Goal: Information Seeking & Learning: Stay updated

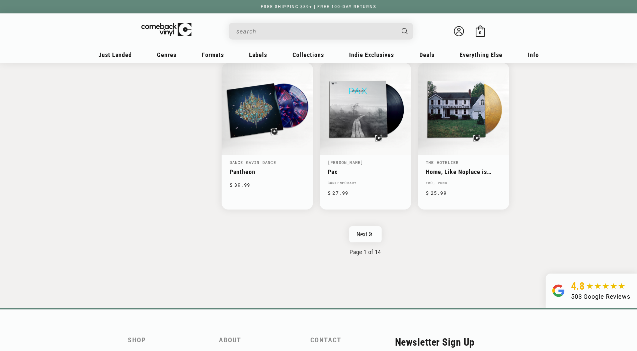
scroll to position [1059, 0]
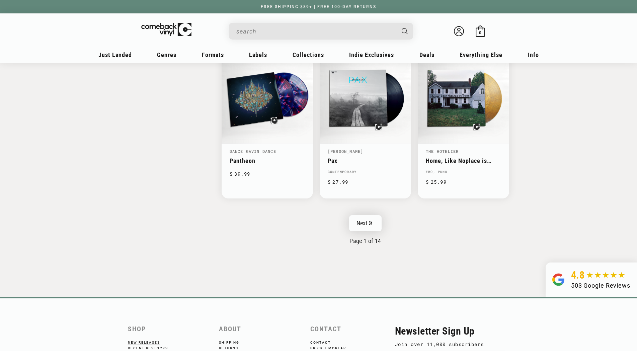
click at [371, 219] on link "Next" at bounding box center [365, 223] width 33 height 16
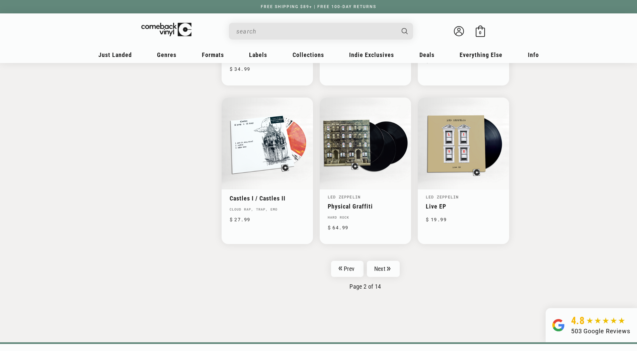
scroll to position [991, 0]
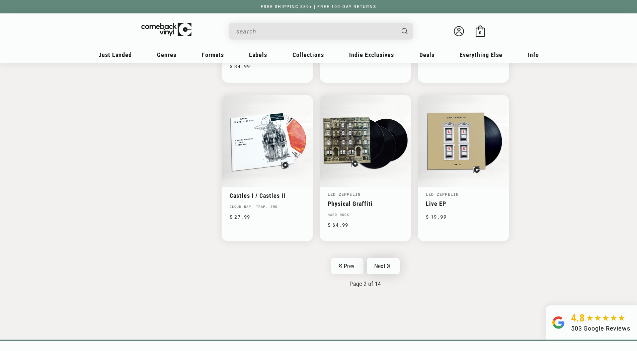
click at [385, 261] on link "Next" at bounding box center [383, 266] width 33 height 16
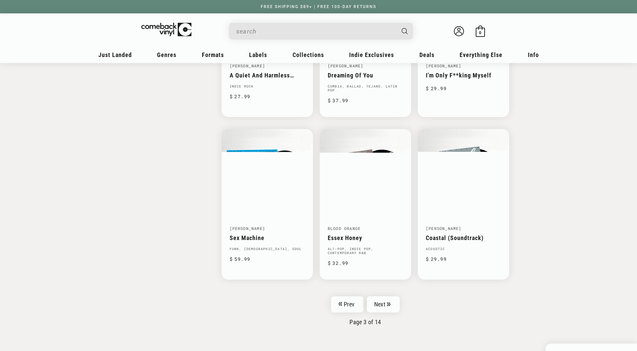
scroll to position [1025, 0]
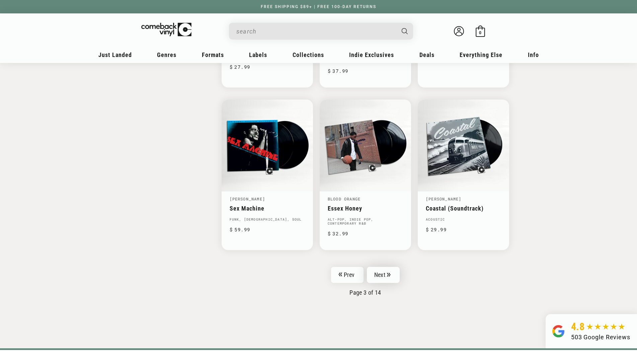
click at [384, 267] on link "Next" at bounding box center [383, 275] width 33 height 16
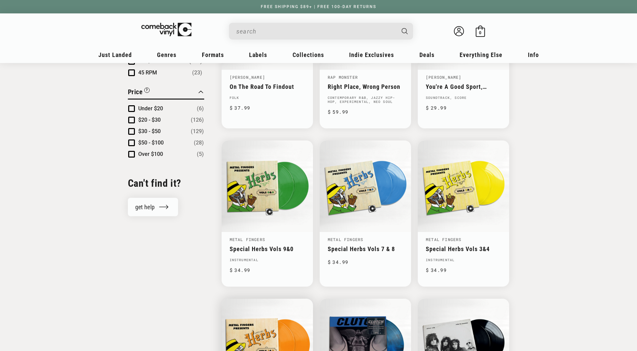
scroll to position [478, 0]
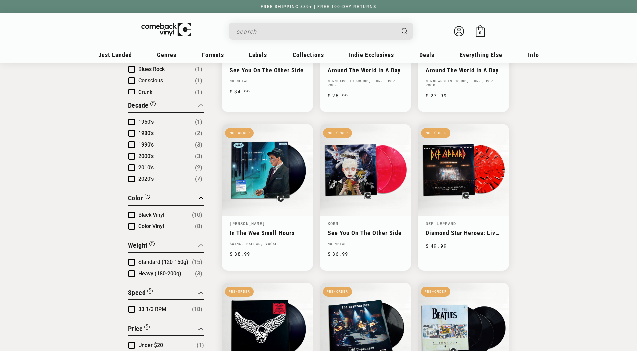
scroll to position [342, 0]
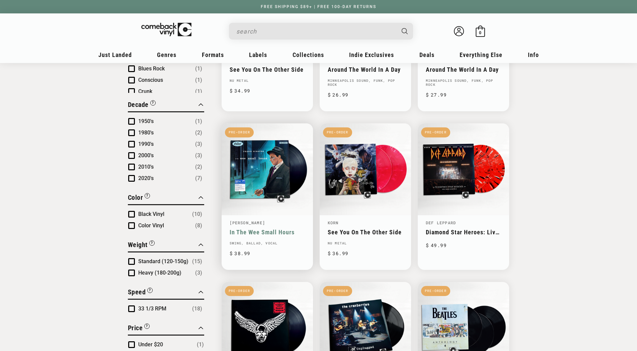
click at [258, 228] on link "In The Wee Small Hours" at bounding box center [267, 231] width 75 height 7
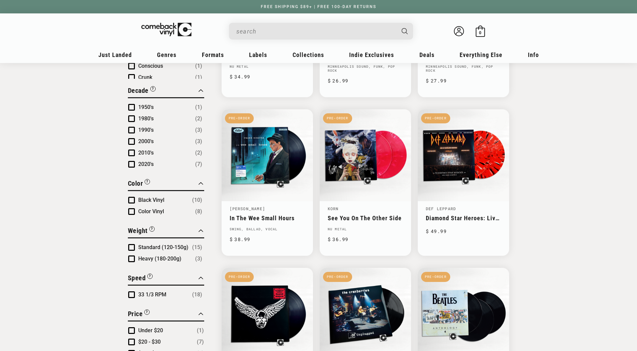
scroll to position [317, 0]
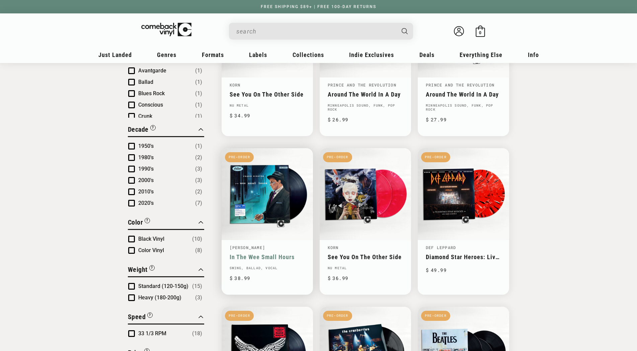
click at [285, 253] on link "In The Wee Small Hours" at bounding box center [267, 256] width 75 height 7
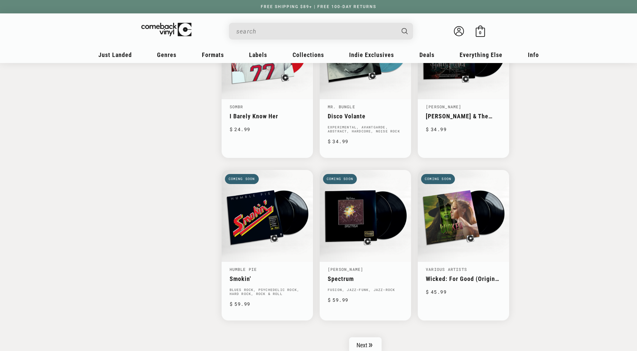
scroll to position [991, 0]
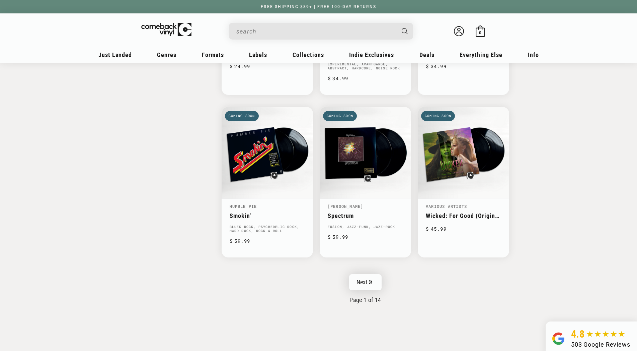
click at [372, 280] on icon "Pagination" at bounding box center [370, 282] width 3 height 4
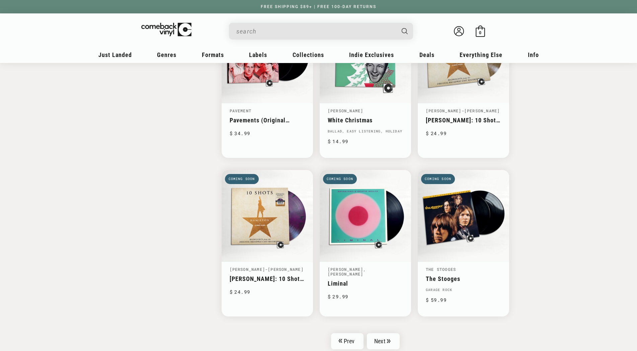
scroll to position [1059, 0]
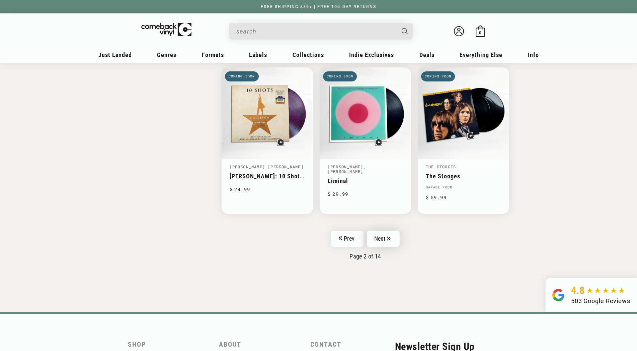
click at [383, 232] on link "Next" at bounding box center [383, 238] width 33 height 16
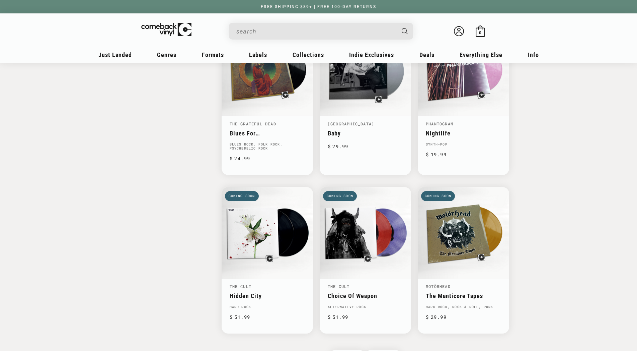
scroll to position [991, 0]
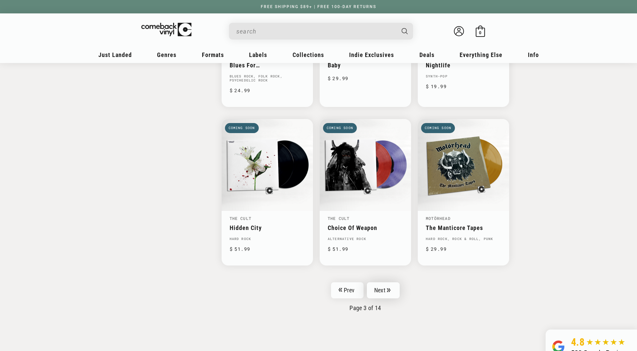
click at [385, 286] on link "Next" at bounding box center [383, 290] width 33 height 16
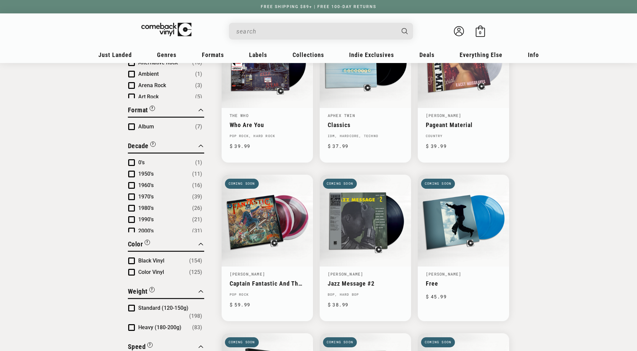
scroll to position [273, 0]
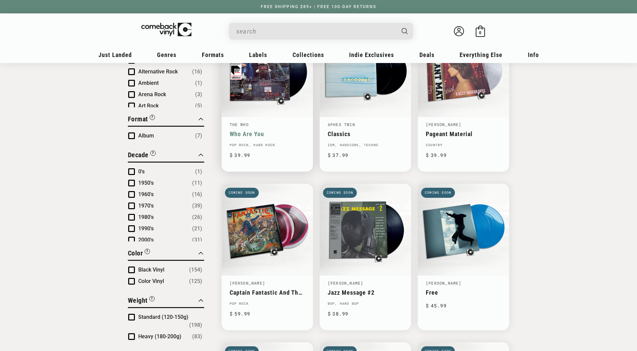
click at [265, 130] on link "Who Are You" at bounding box center [267, 133] width 75 height 7
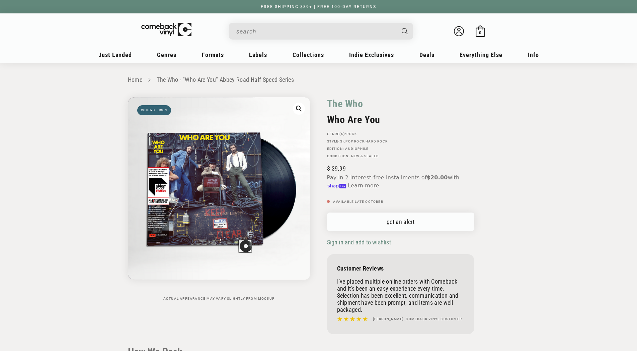
click at [382, 223] on link "get an alert" at bounding box center [400, 221] width 147 height 18
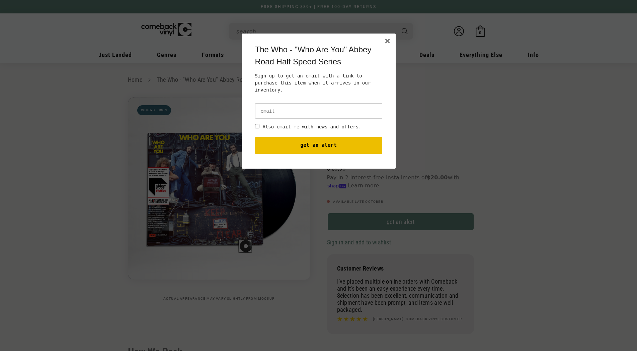
click at [270, 103] on input "email" at bounding box center [318, 110] width 127 height 15
click at [350, 103] on input "mynyddmawr@yahoo.com" at bounding box center [318, 110] width 127 height 15
type input "mynyddmawr@yahoo.com"
click at [323, 137] on button "get an alert" at bounding box center [318, 145] width 127 height 17
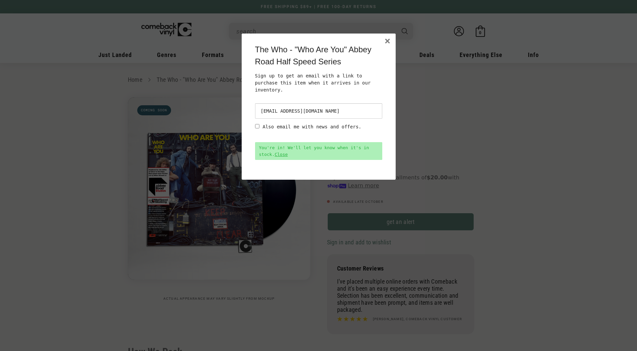
click at [185, 189] on body "× The Who - "Who Are You" Abbey Road Half Speed Series Sign up to get an email …" at bounding box center [318, 208] width 637 height 351
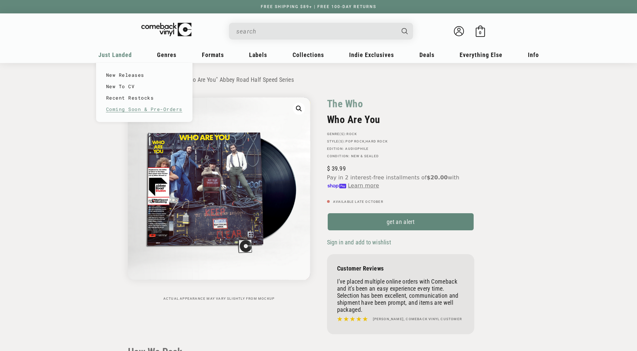
click at [129, 110] on link "Coming Soon & Pre-Orders" at bounding box center [144, 108] width 76 height 11
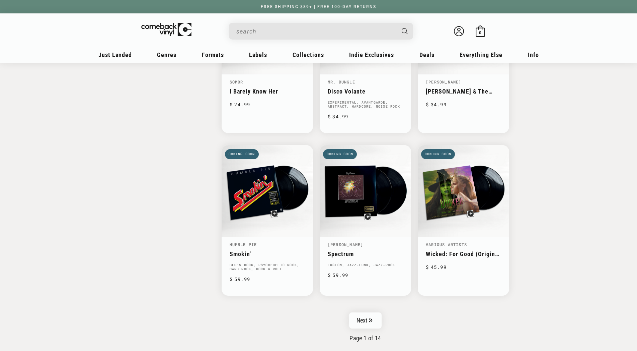
scroll to position [957, 0]
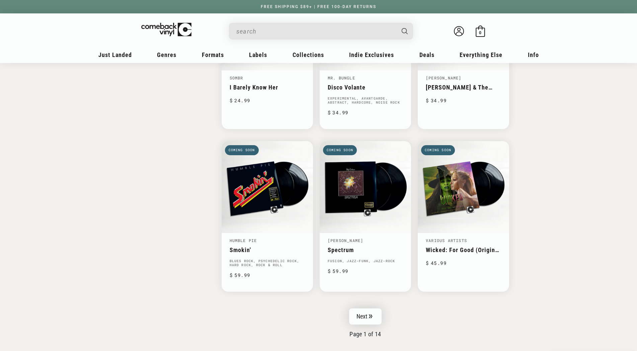
click at [368, 316] on link "Next" at bounding box center [365, 316] width 33 height 16
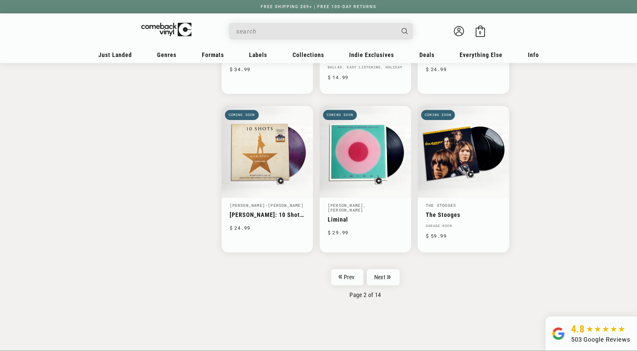
scroll to position [1025, 0]
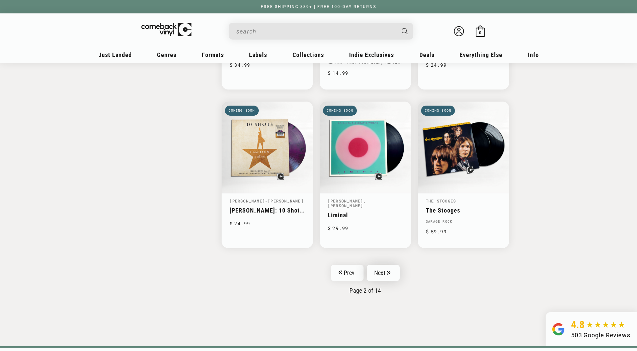
click at [387, 273] on link "Next" at bounding box center [383, 273] width 33 height 16
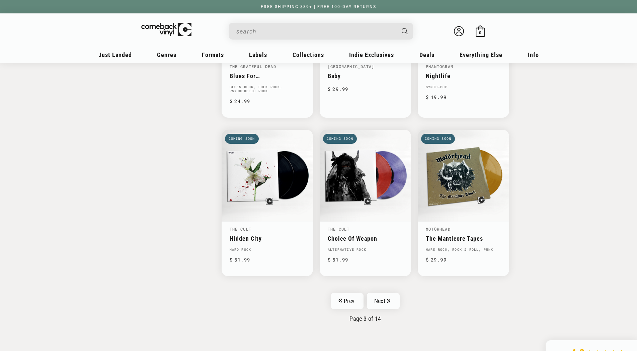
scroll to position [991, 0]
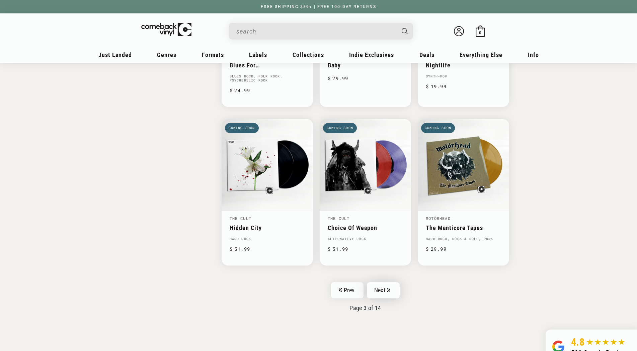
click at [384, 284] on link "Next" at bounding box center [383, 290] width 33 height 16
